Goal: Information Seeking & Learning: Learn about a topic

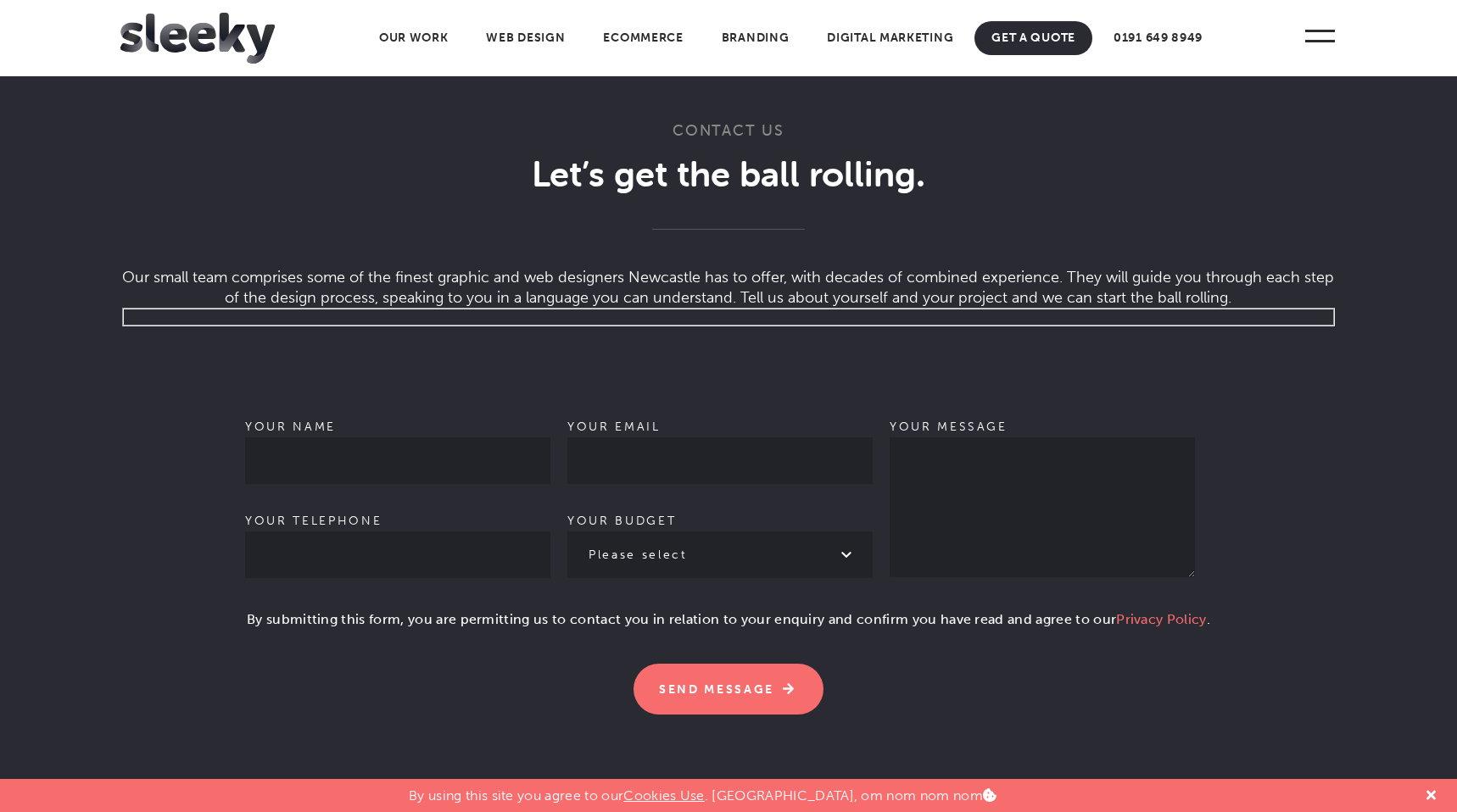
scroll to position [5233, 0]
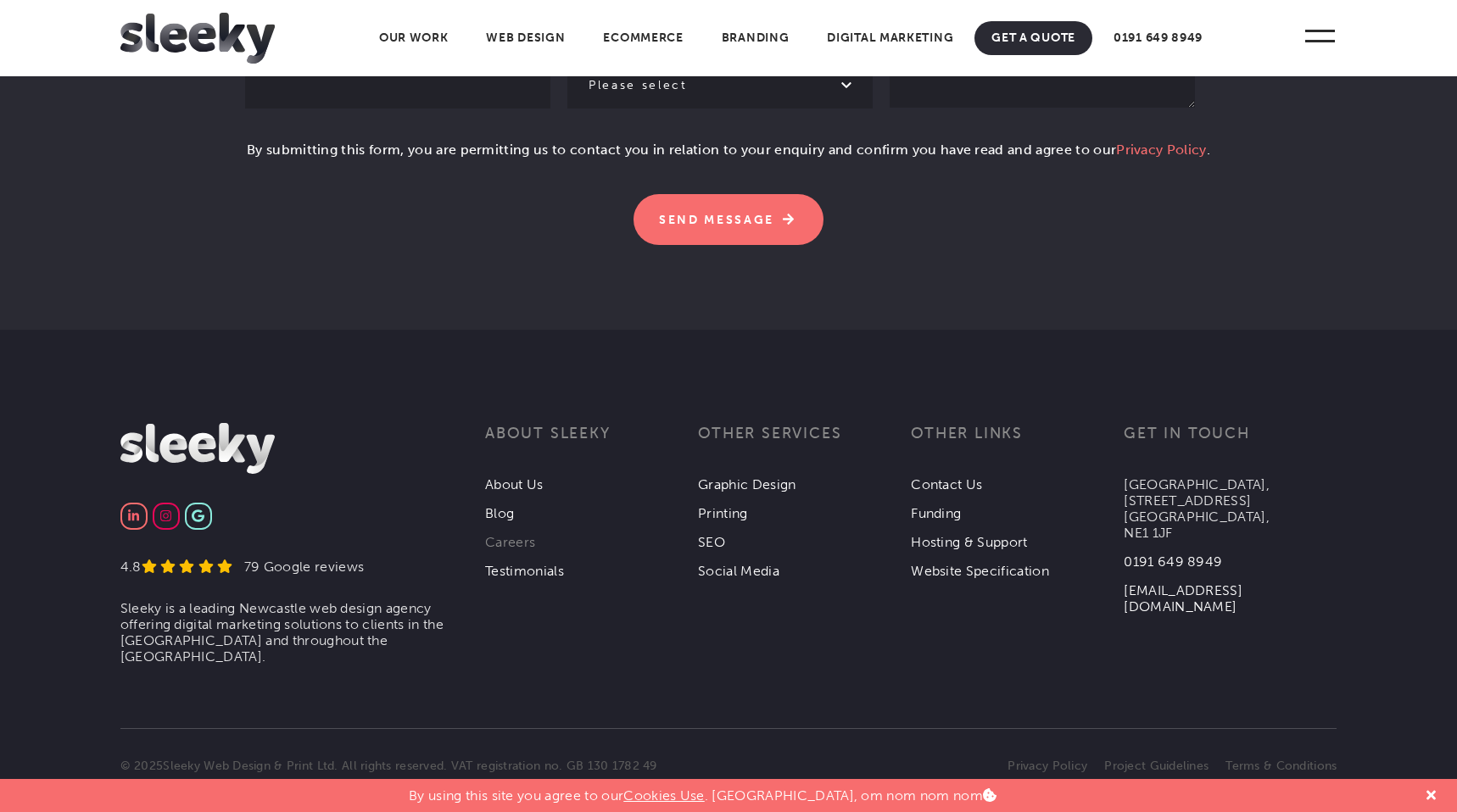
click at [499, 534] on link "Careers" at bounding box center [510, 542] width 50 height 16
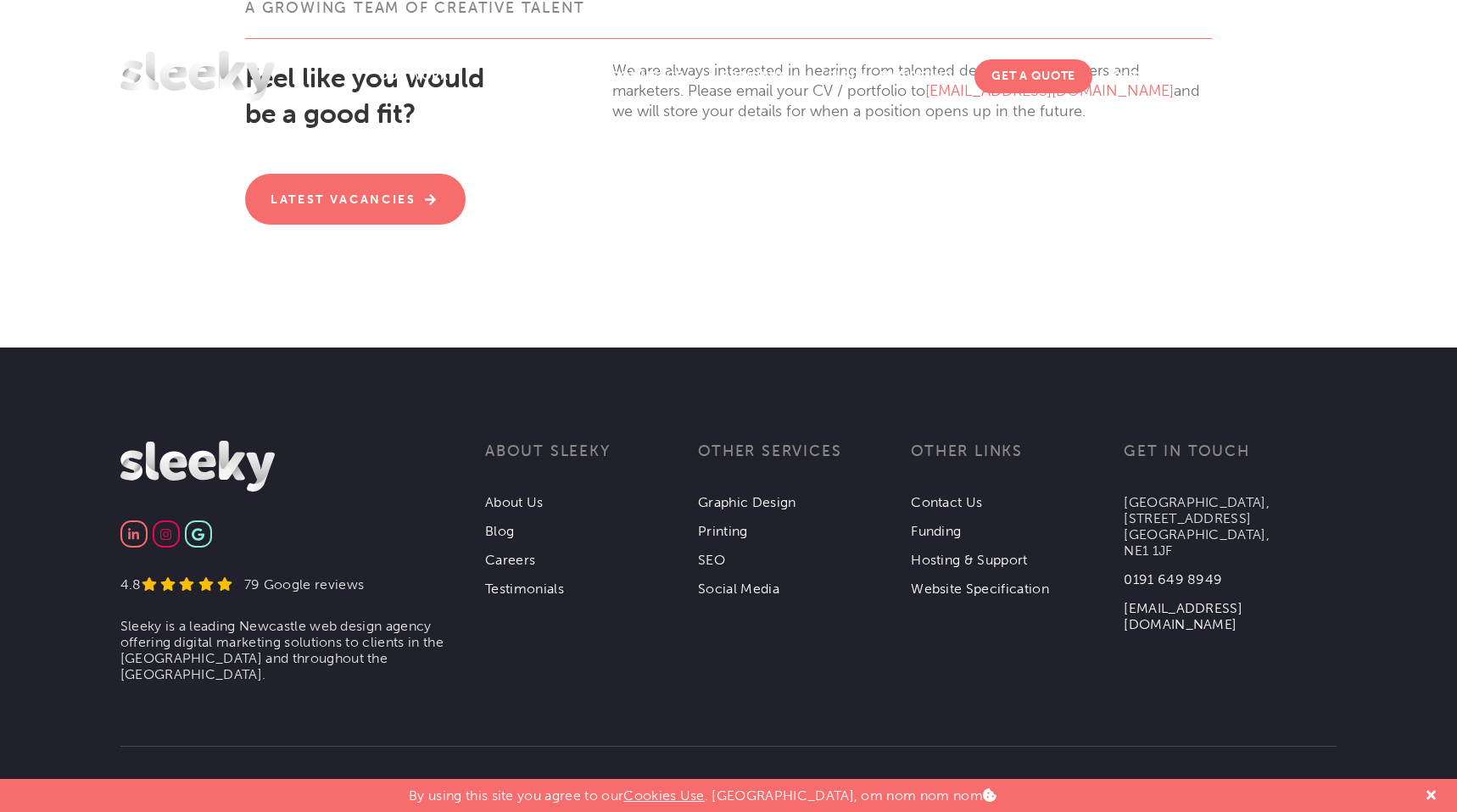
scroll to position [595, 0]
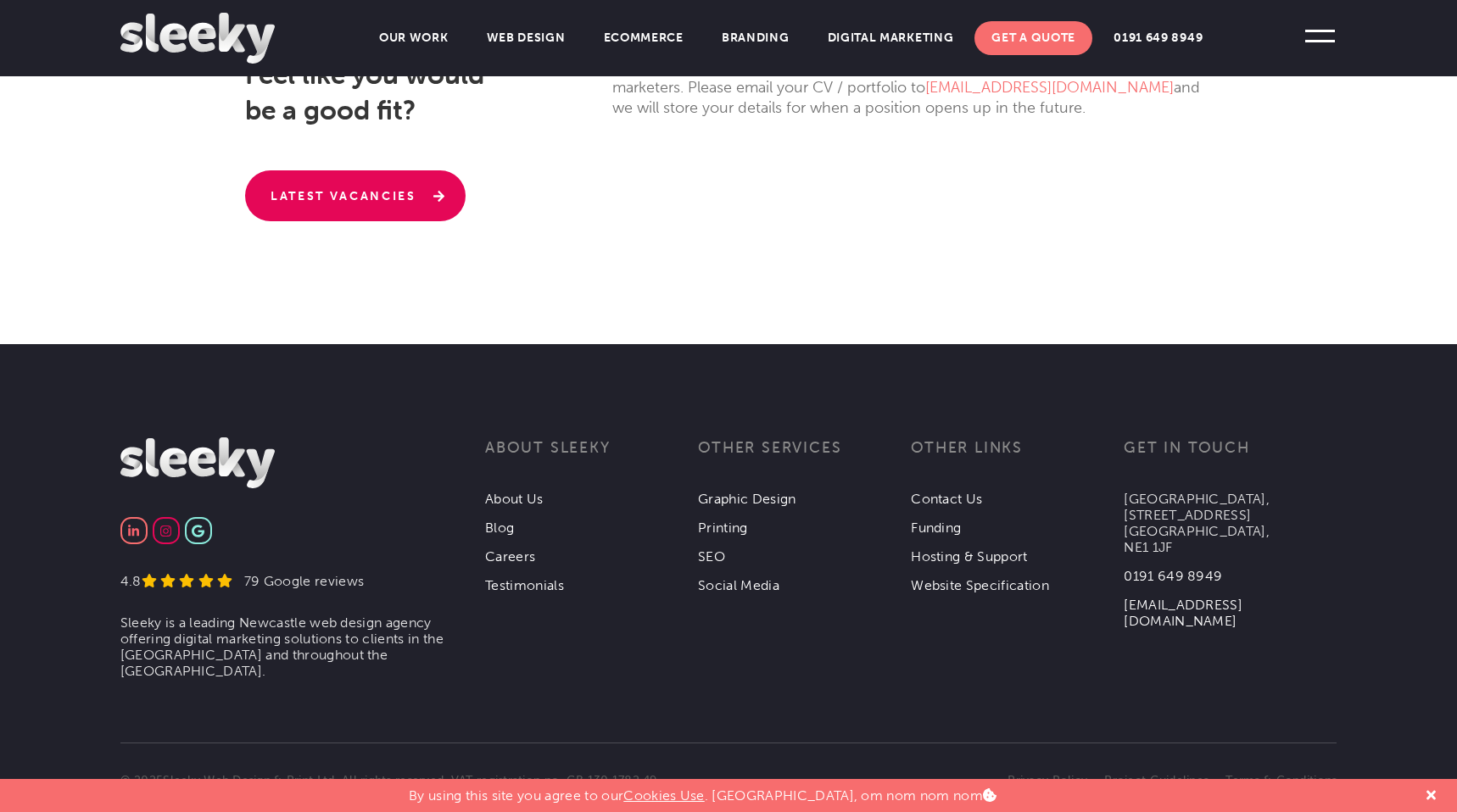
click at [376, 188] on link "Latest Vacancies" at bounding box center [355, 196] width 221 height 51
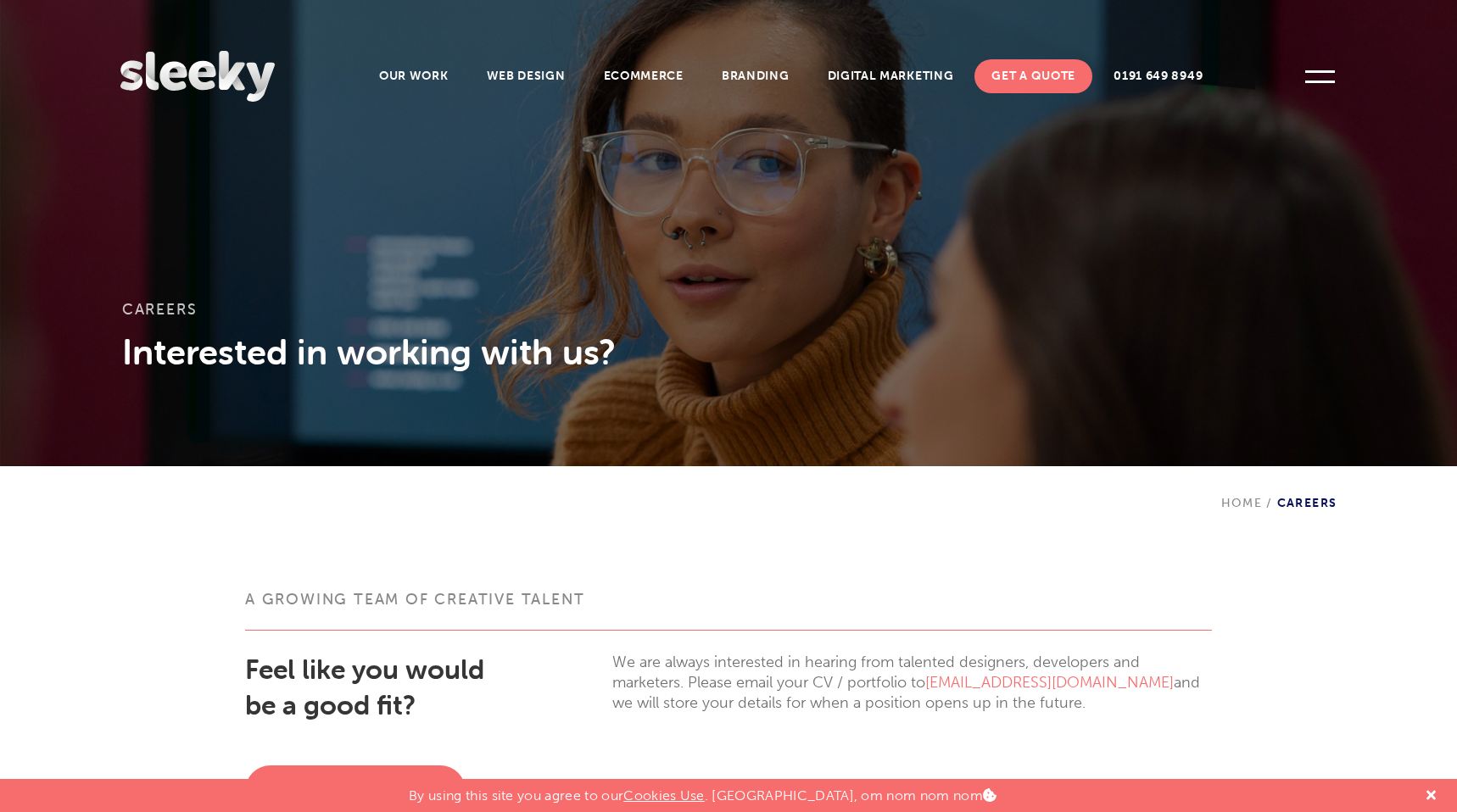
click at [252, 81] on img at bounding box center [197, 76] width 154 height 51
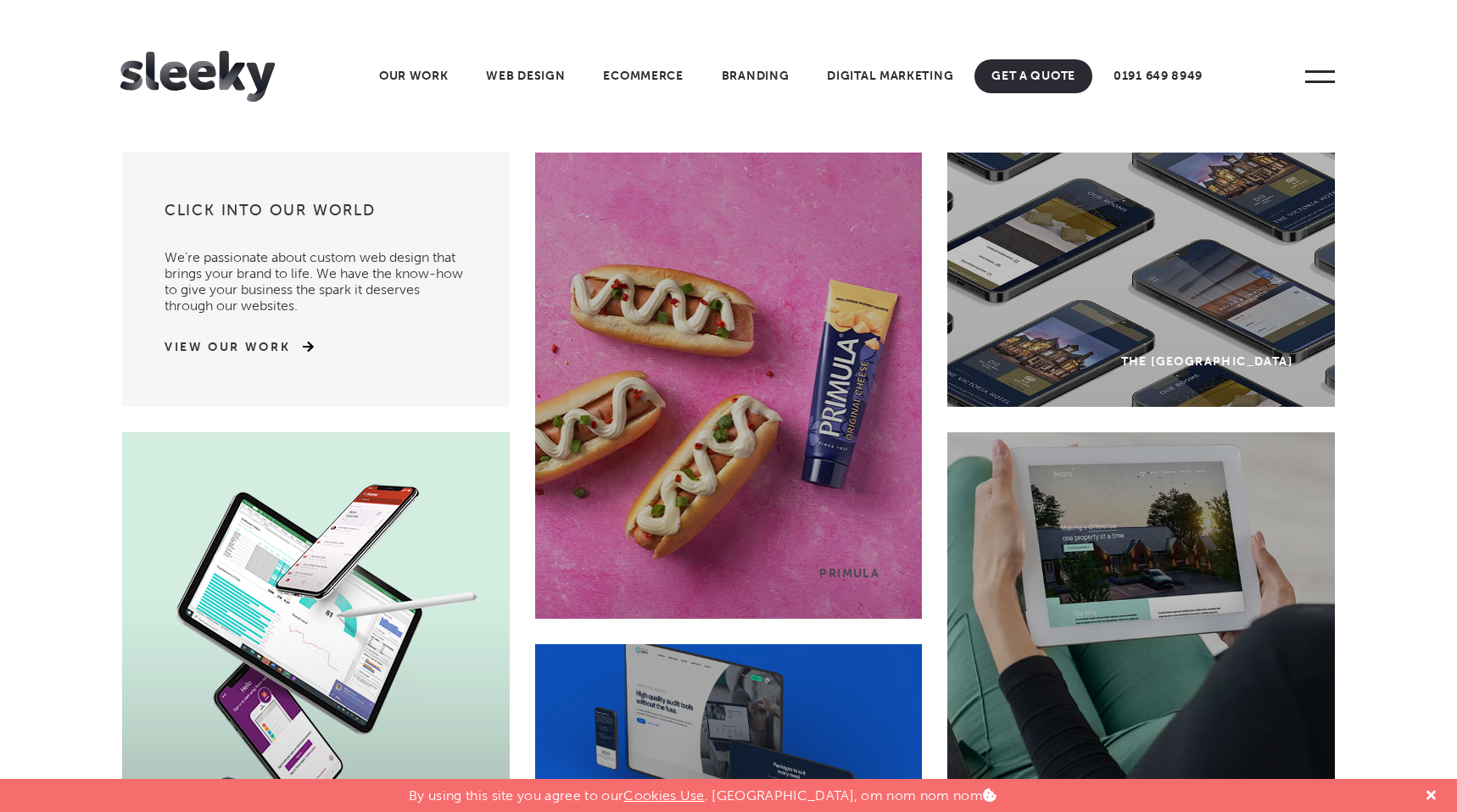
click at [745, 331] on div "Primula" at bounding box center [729, 385] width 388 height 466
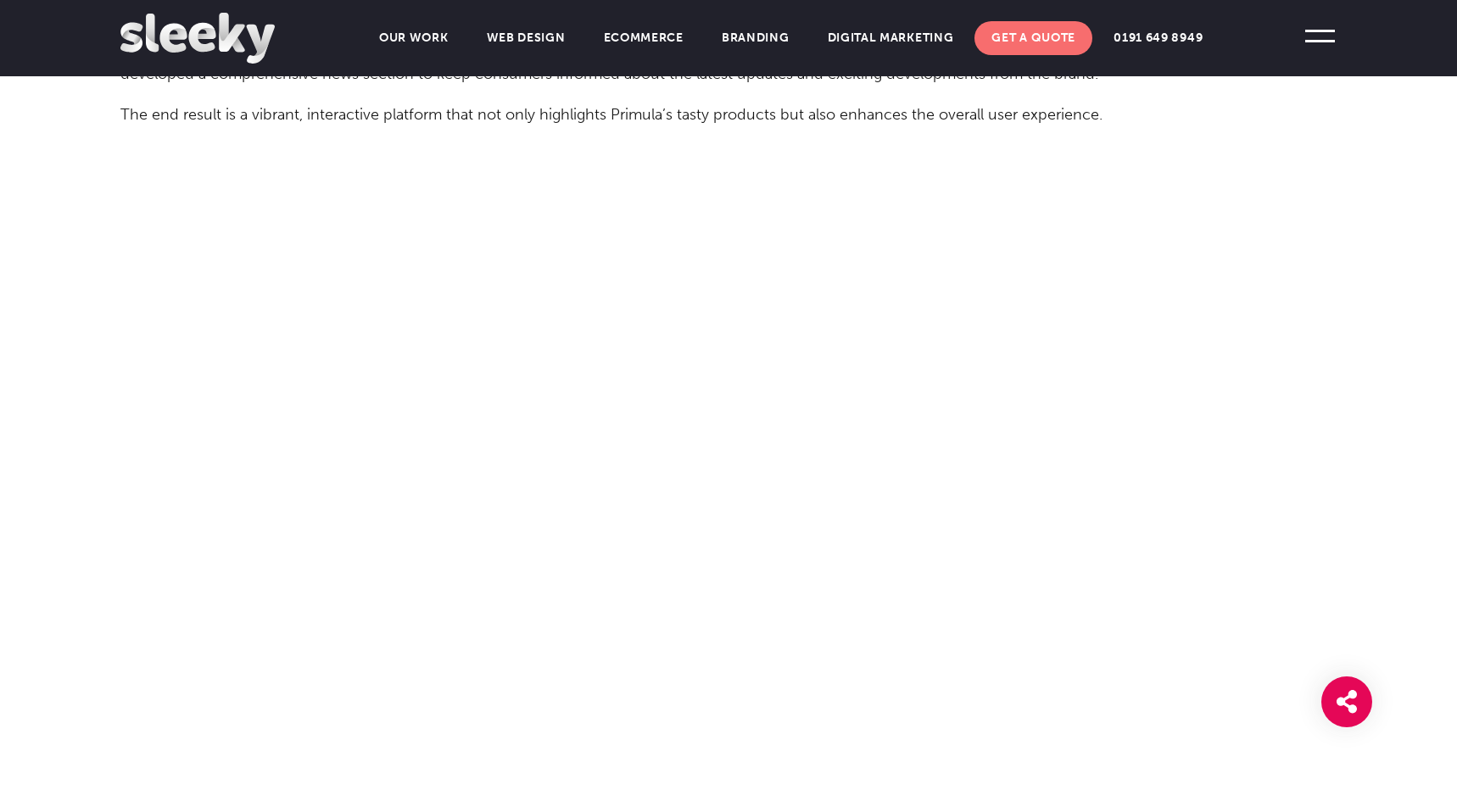
scroll to position [3504, 0]
